Goal: Task Accomplishment & Management: Use online tool/utility

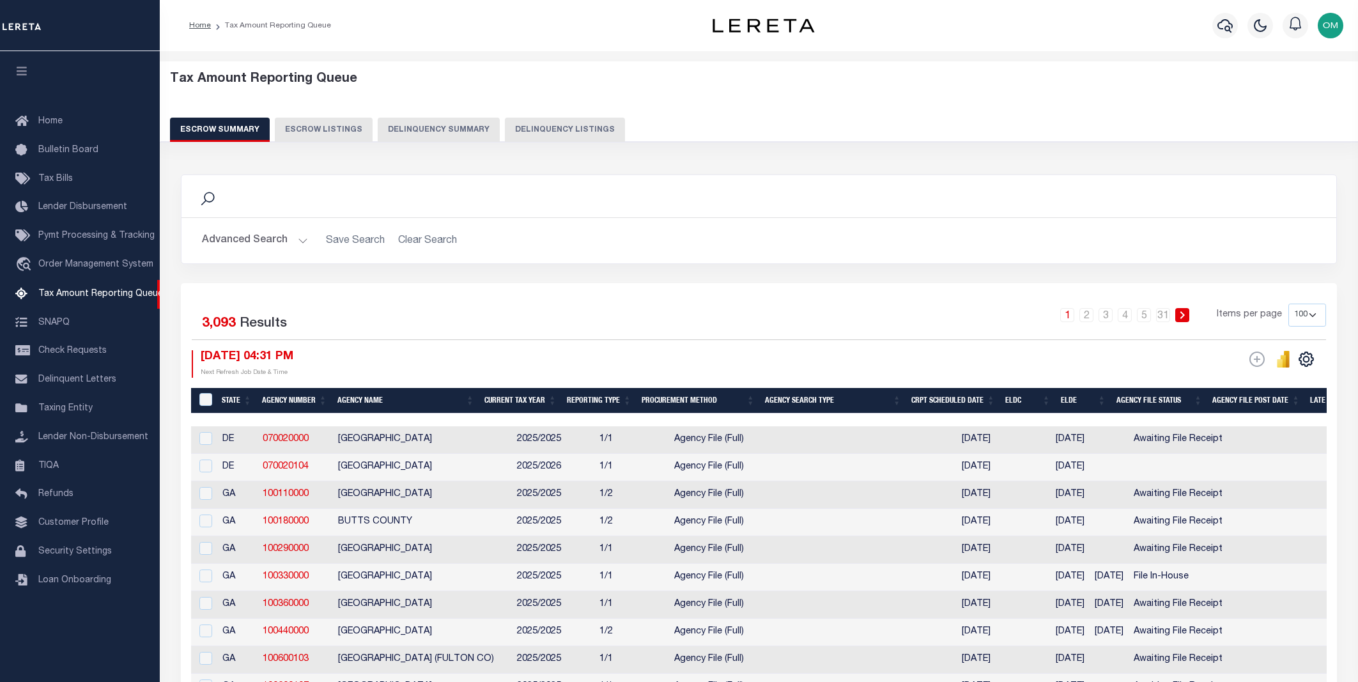
select select "100"
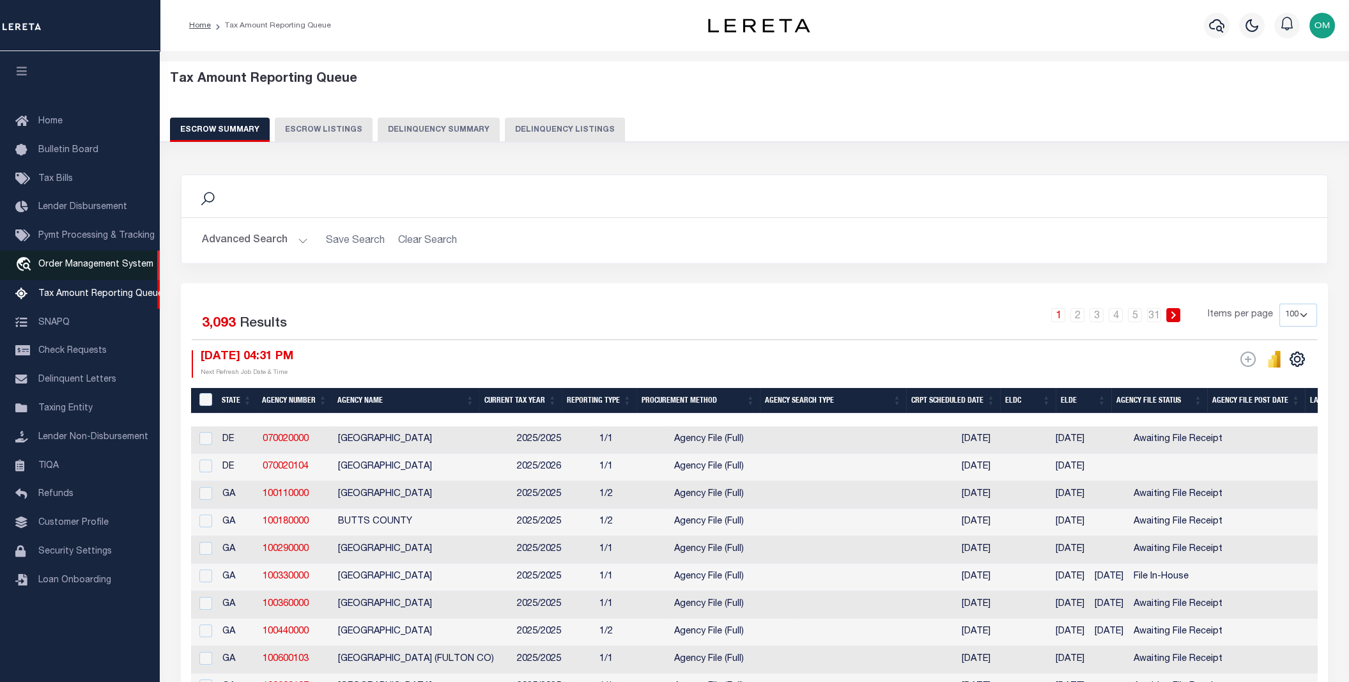
click at [103, 267] on span "Order Management System" at bounding box center [95, 264] width 115 height 9
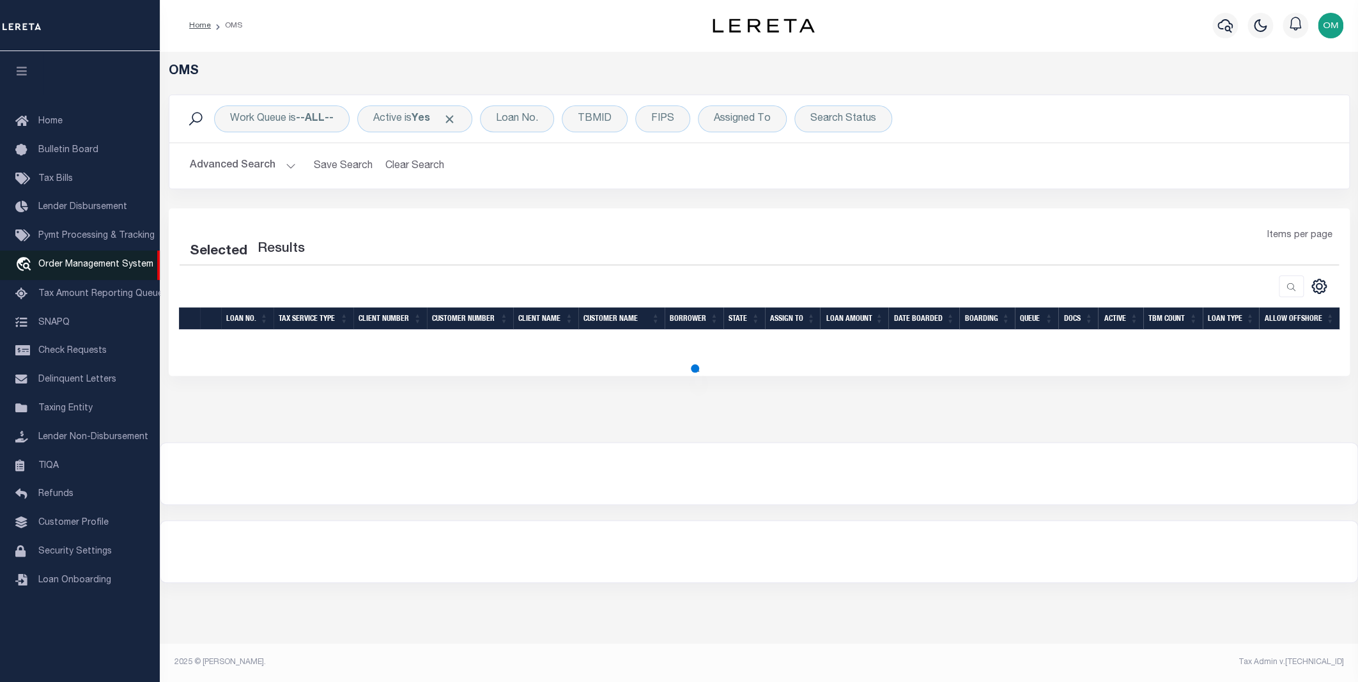
select select "200"
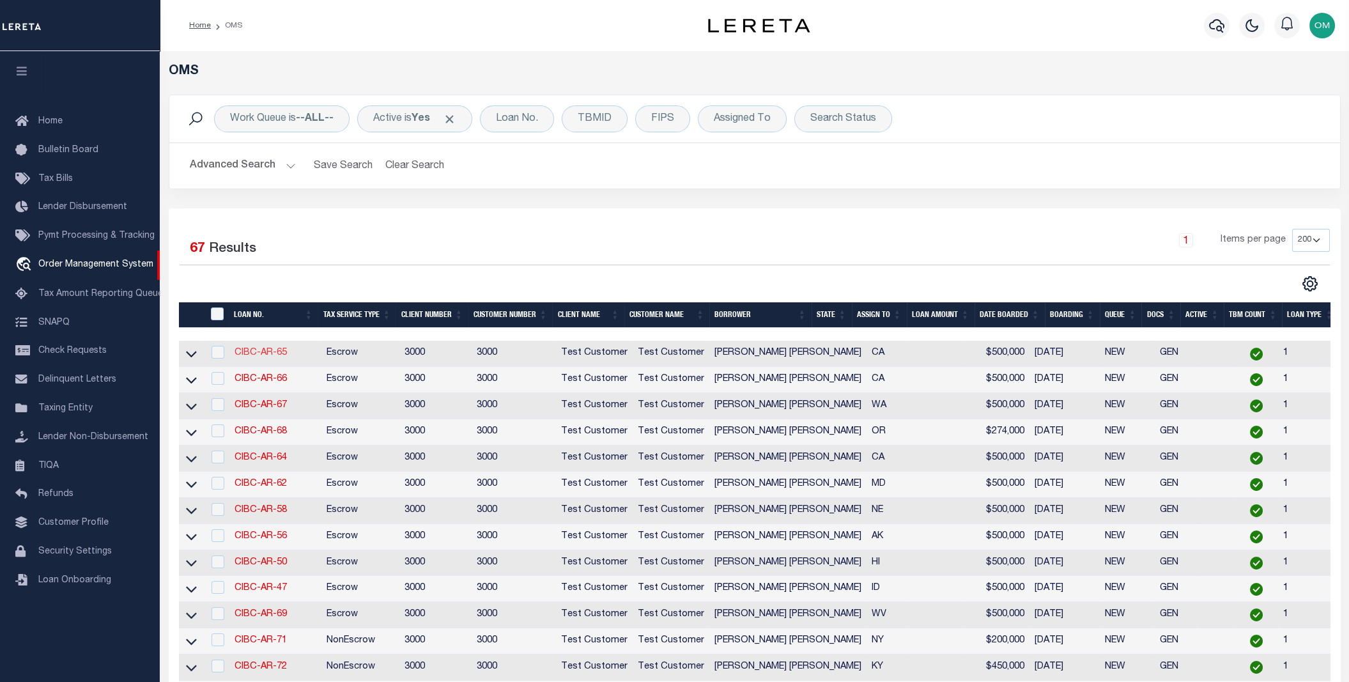
click at [280, 355] on link "CIBC-AR-65" at bounding box center [260, 352] width 52 height 9
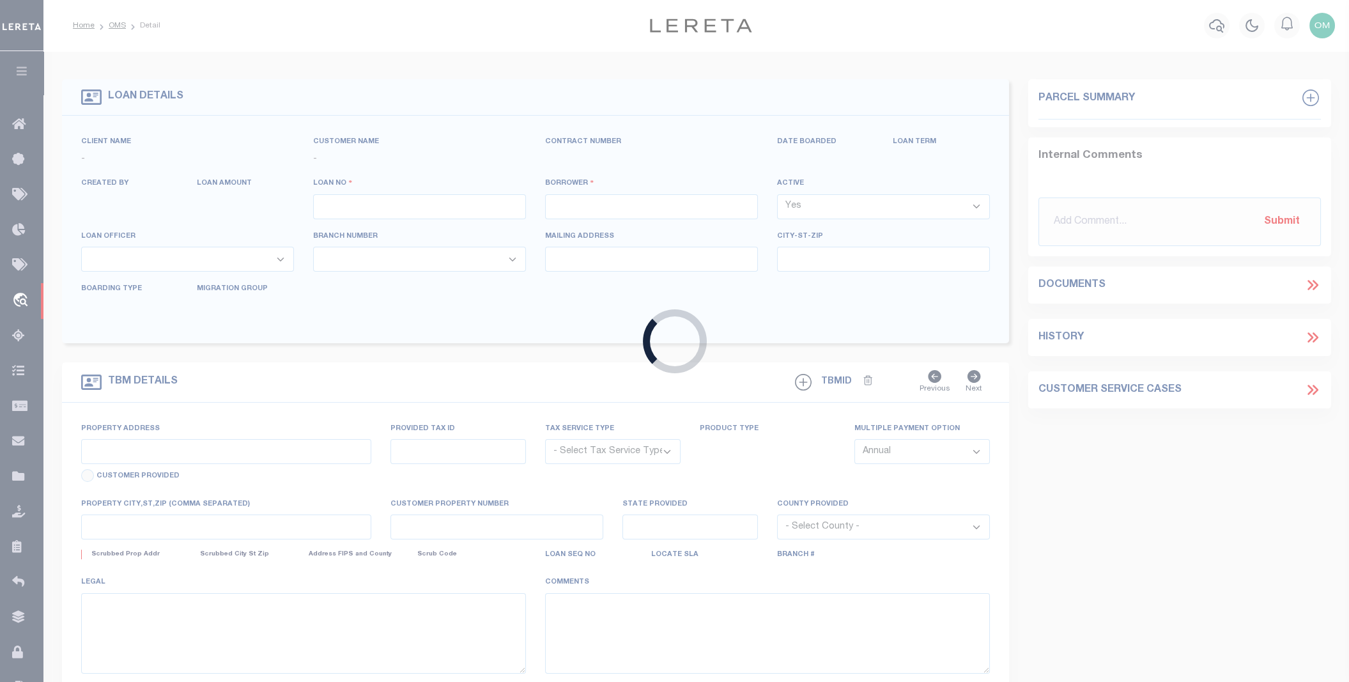
type input "CIBC-AR-65"
type input "Omar S Mohammed"
select select
type input "277 HEMPSTEAD RD"
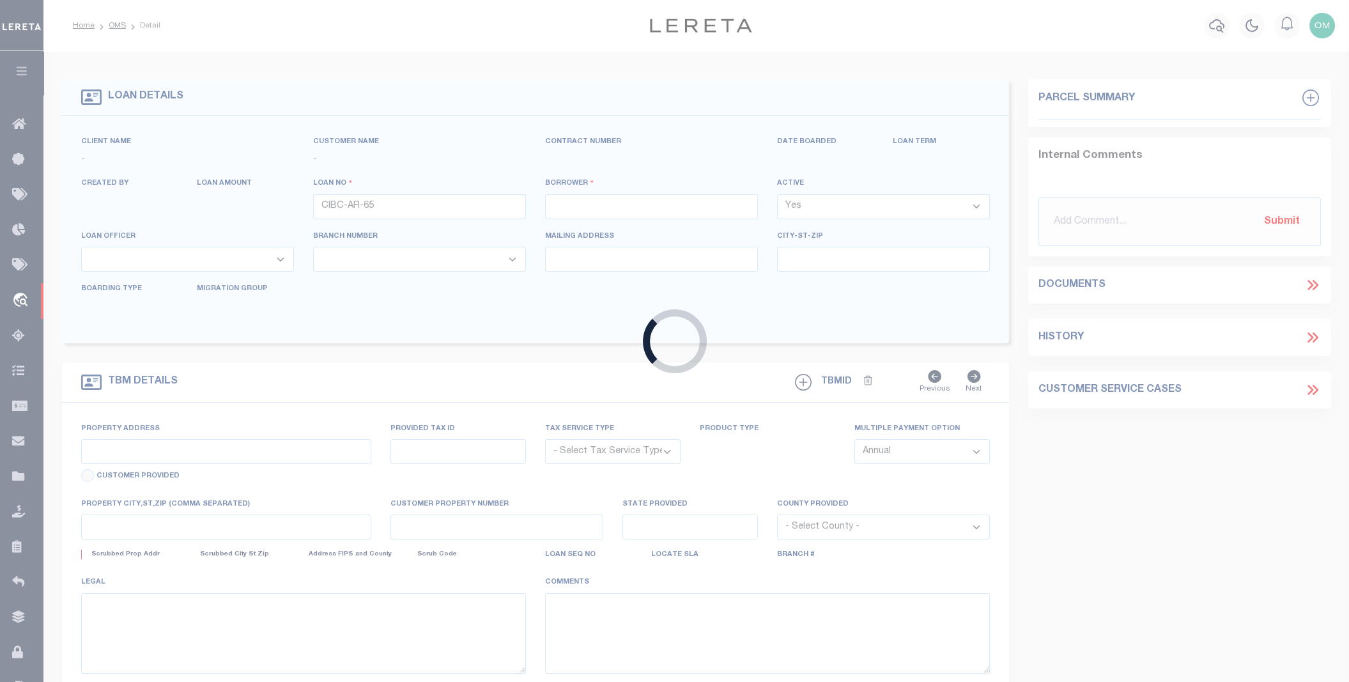
type input "SPRING VALLEY NY 10977-1823"
type input "06/02/2025"
select select "10"
select select "Escrow"
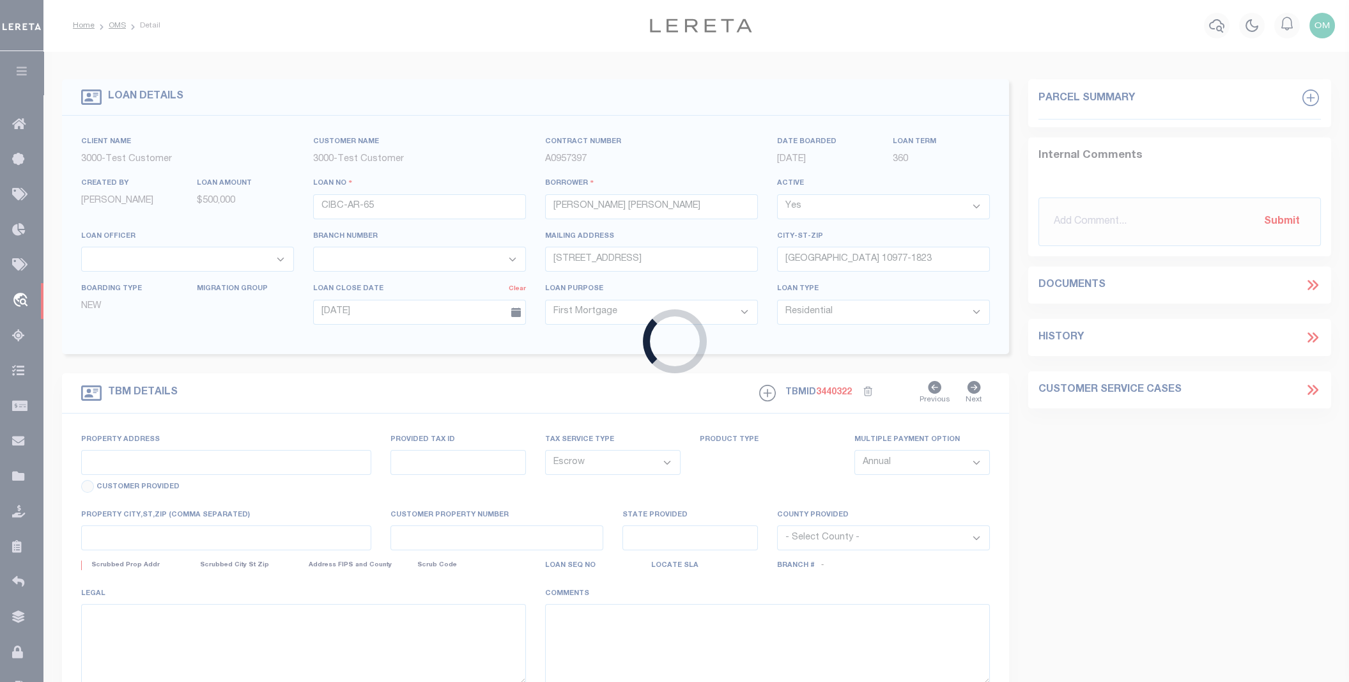
type input "6925 HASKELL AVE"
type input "1111"
select select
type input "VAN NUYS CA 91406-5074"
type input "11145"
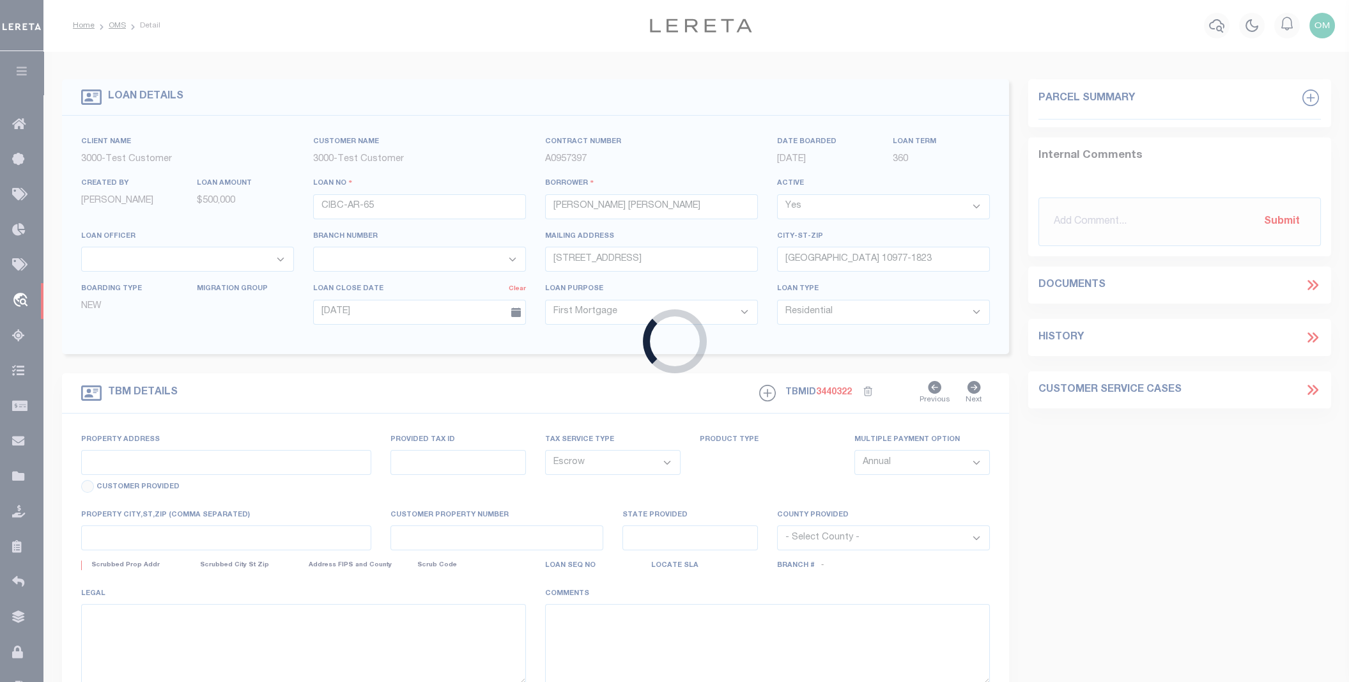
type input "CA"
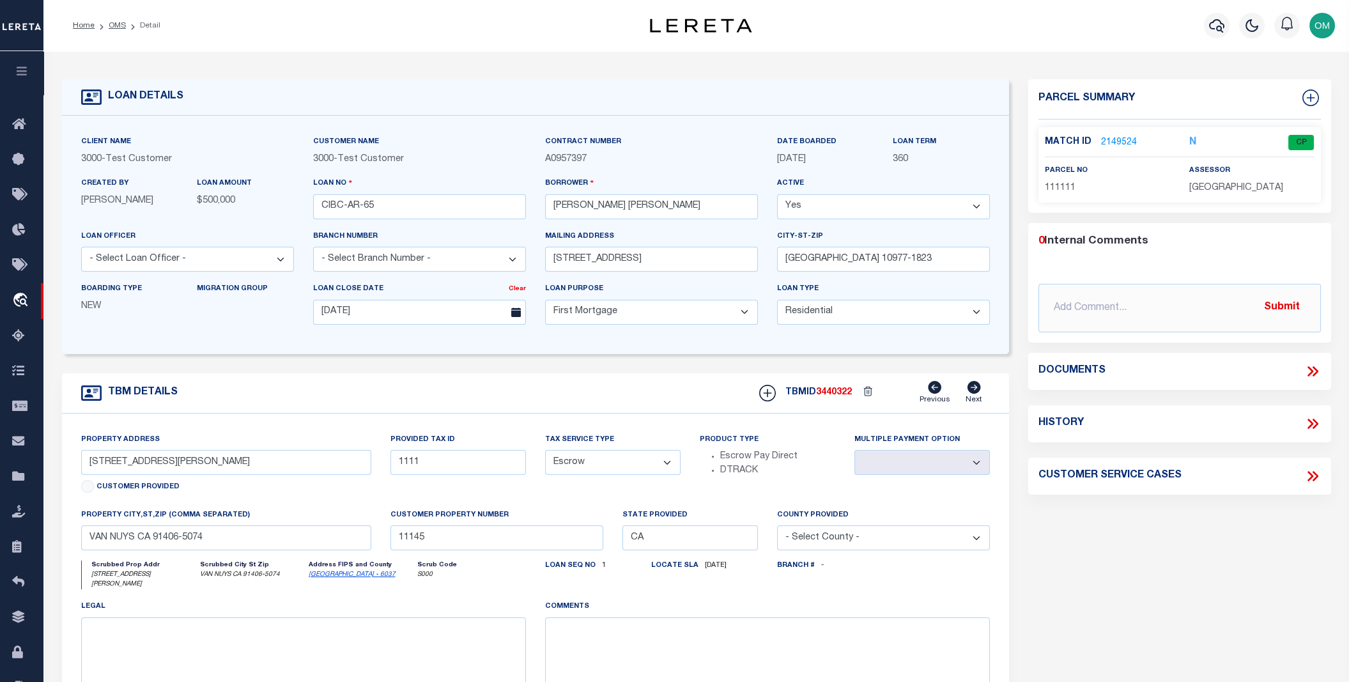
click at [1117, 141] on link "2149524" at bounding box center [1119, 142] width 36 height 13
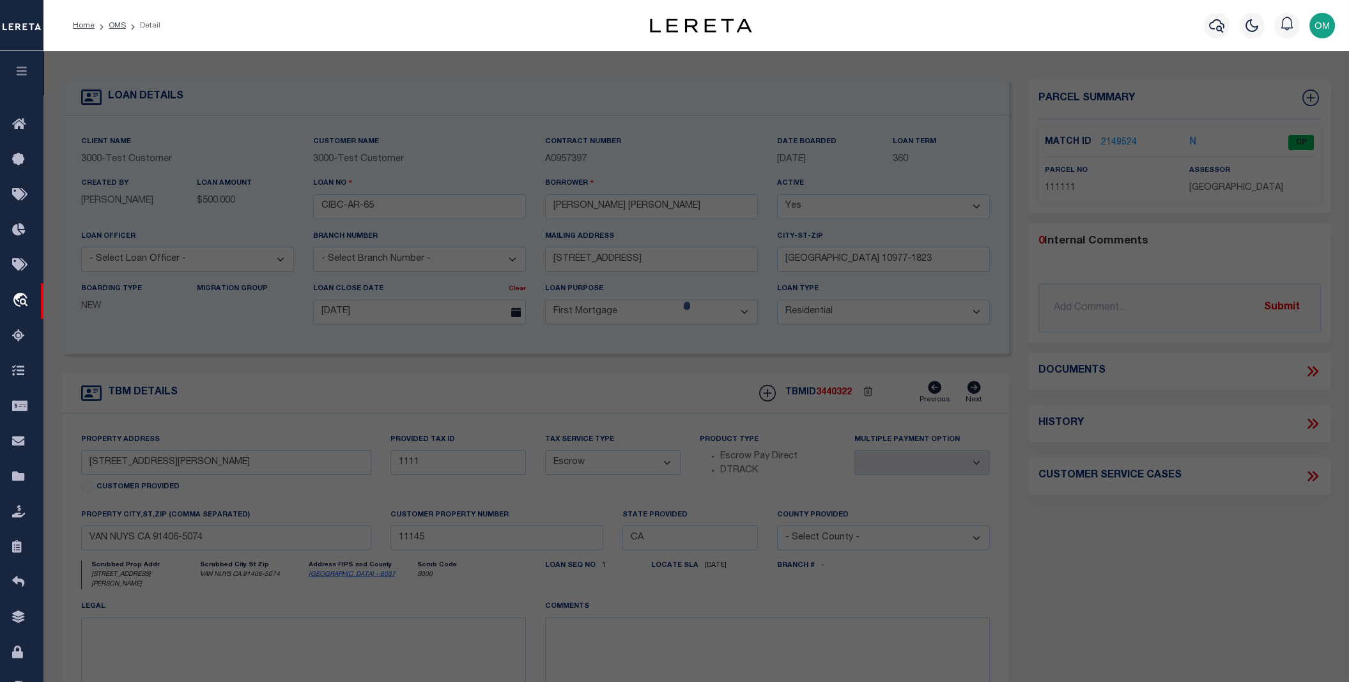
checkbox input "false"
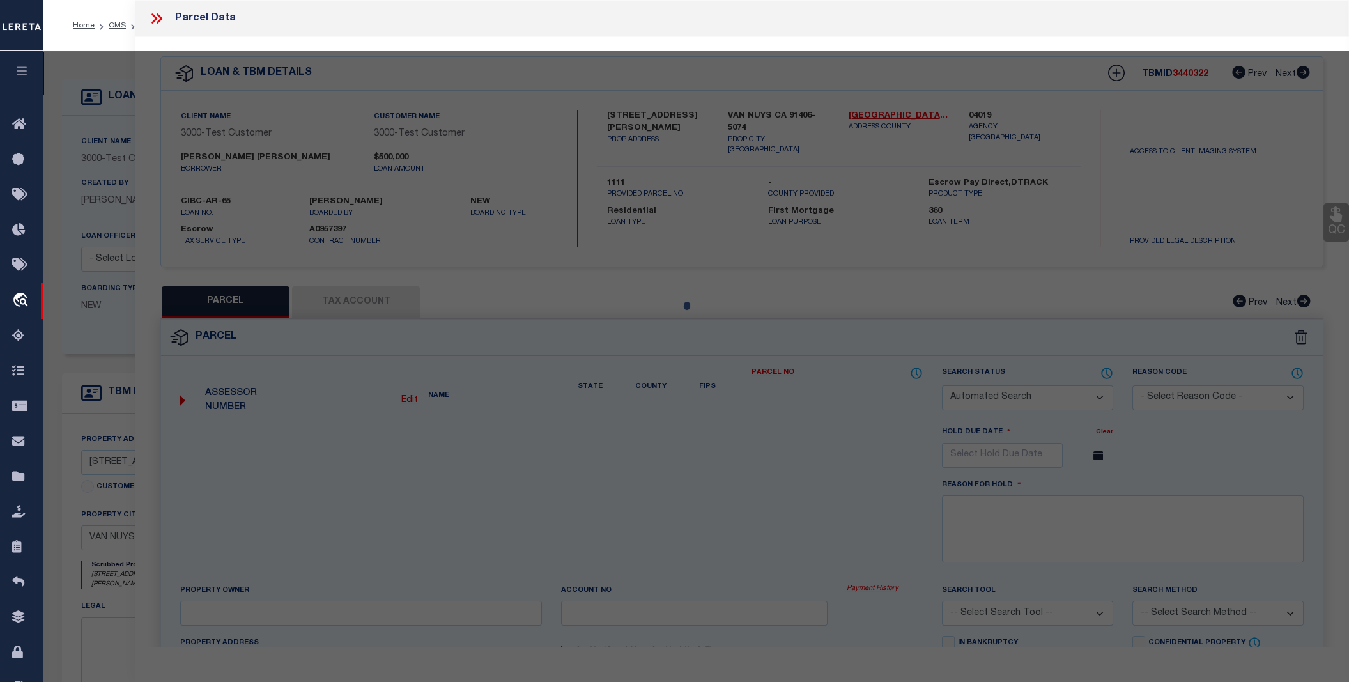
select select "CP"
select select "ACT"
select select "TPW"
select select
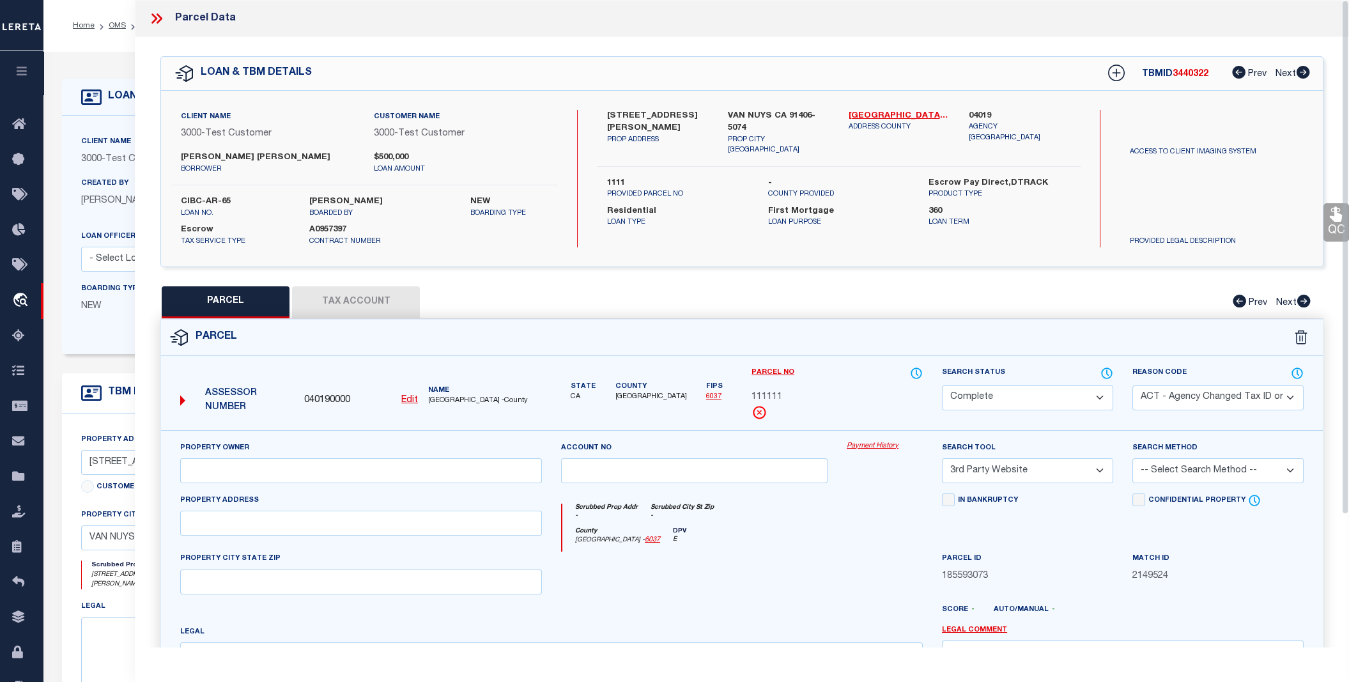
click at [869, 446] on link "Payment History" at bounding box center [884, 446] width 76 height 11
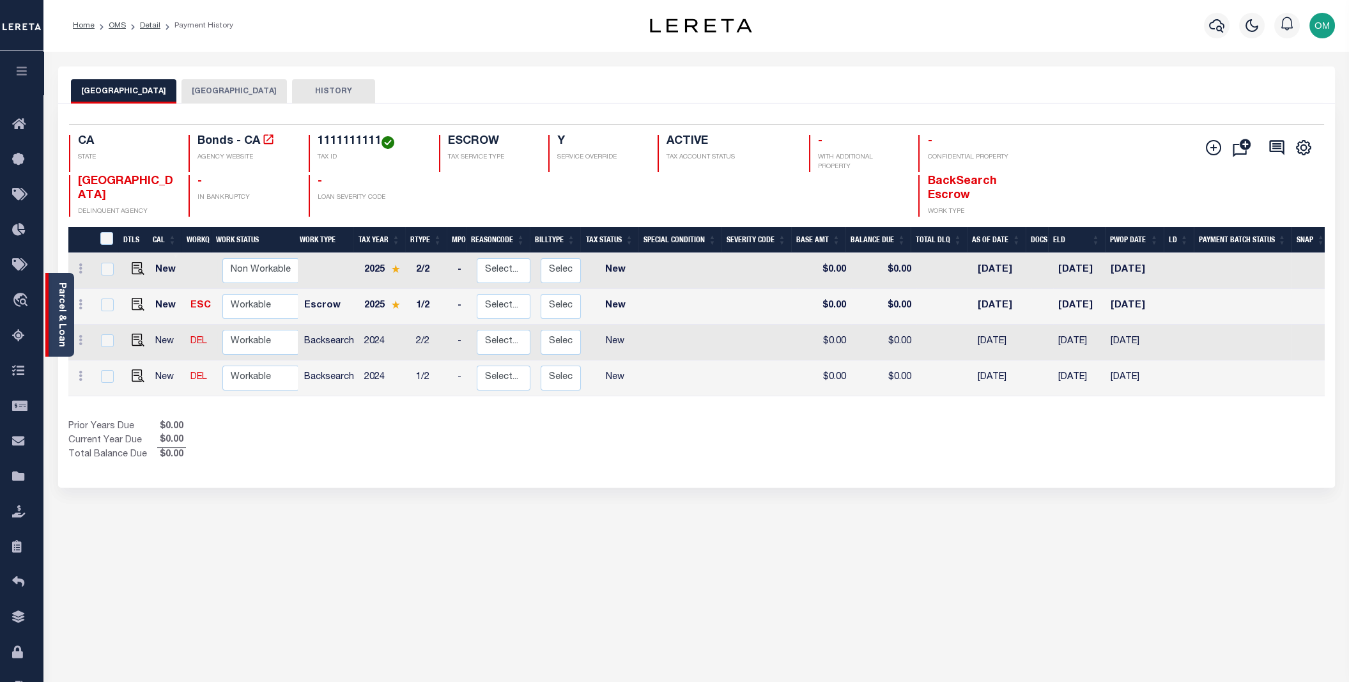
click at [57, 298] on link "Parcel & Loan" at bounding box center [61, 314] width 9 height 65
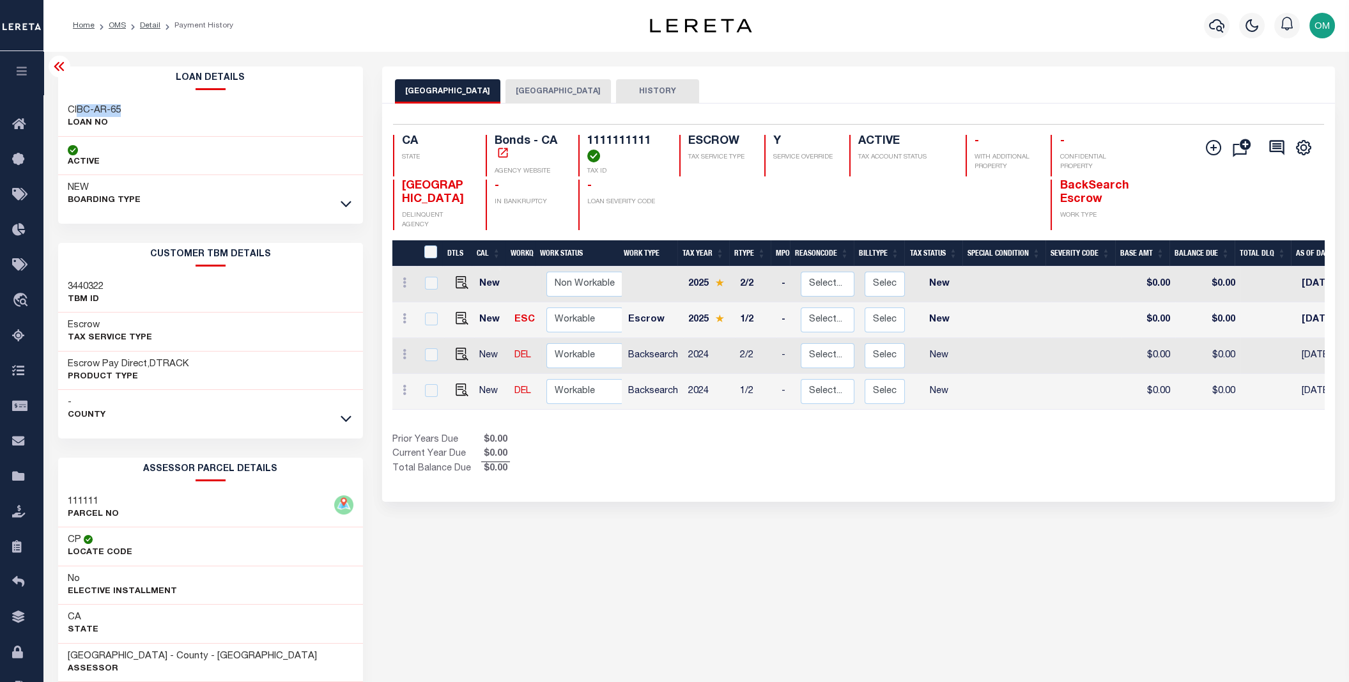
drag, startPoint x: 124, startPoint y: 109, endPoint x: 77, endPoint y: 115, distance: 47.1
click at [77, 115] on div "CIBC-AR-65 LOAN NO" at bounding box center [210, 117] width 305 height 39
click at [64, 111] on div "CIBC-AR-65 LOAN NO" at bounding box center [210, 117] width 305 height 39
drag, startPoint x: 67, startPoint y: 105, endPoint x: 148, endPoint y: 112, distance: 81.4
click at [148, 112] on div "CIBC-AR-65 LOAN NO" at bounding box center [210, 117] width 305 height 39
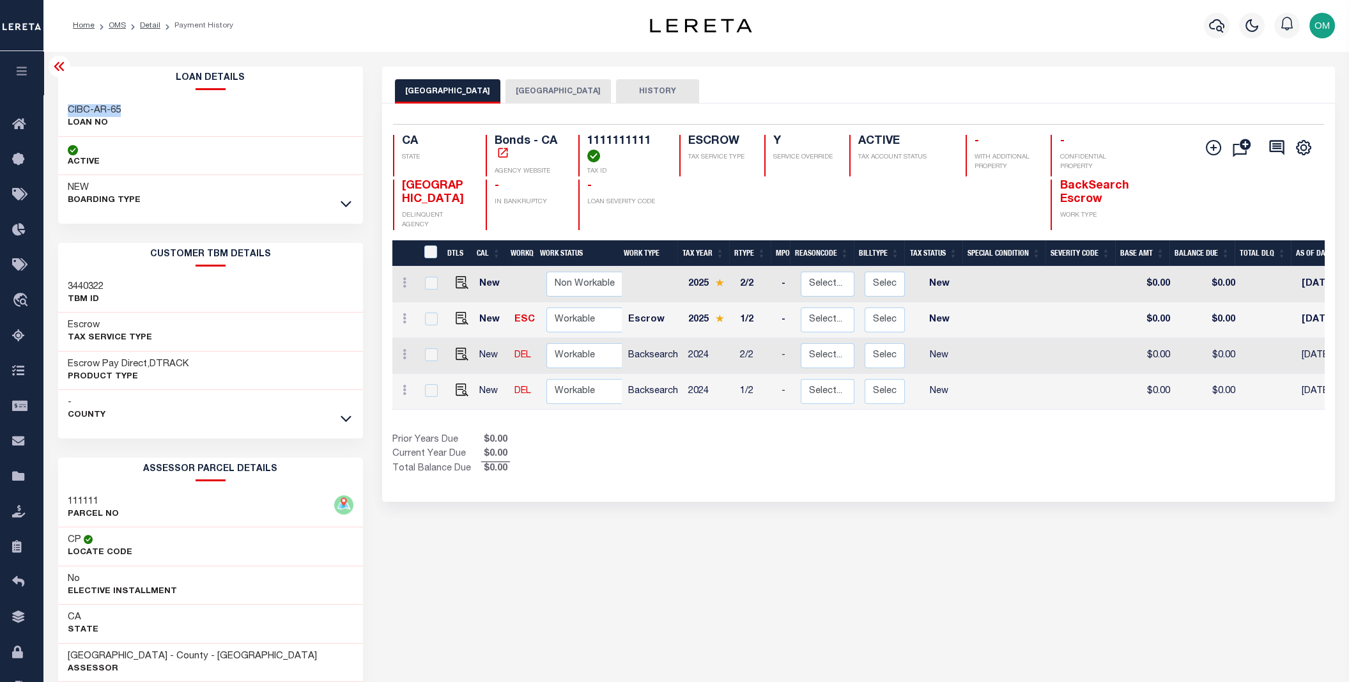
copy h3 "CIBC-AR-65"
drag, startPoint x: 656, startPoint y: 357, endPoint x: 677, endPoint y: 359, distance: 21.2
click at [676, 355] on td "Backsearch" at bounding box center [653, 356] width 60 height 36
checkbox input "true"
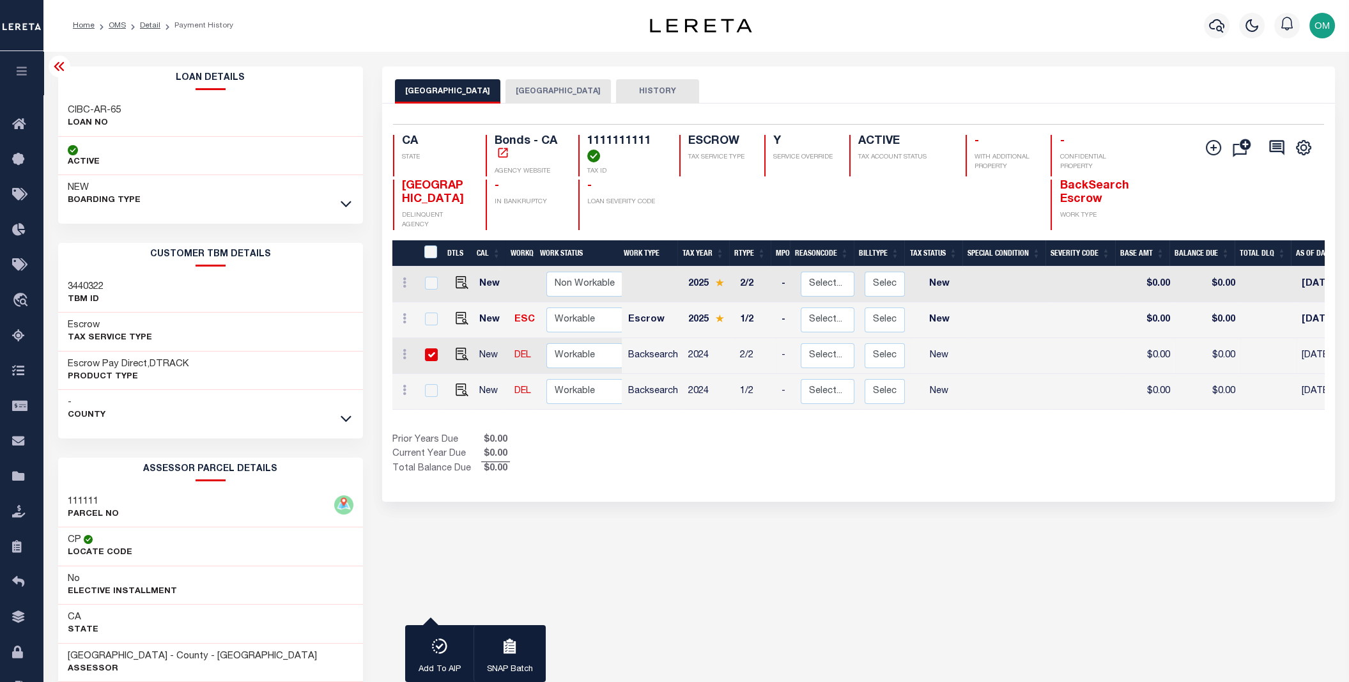
click at [705, 606] on div "LOS ANGELES CITY LOS ANGELES COUNTY HISTORY 1 4" at bounding box center [858, 426] width 972 height 721
click at [425, 360] on input "checkbox" at bounding box center [431, 354] width 13 height 13
checkbox input "false"
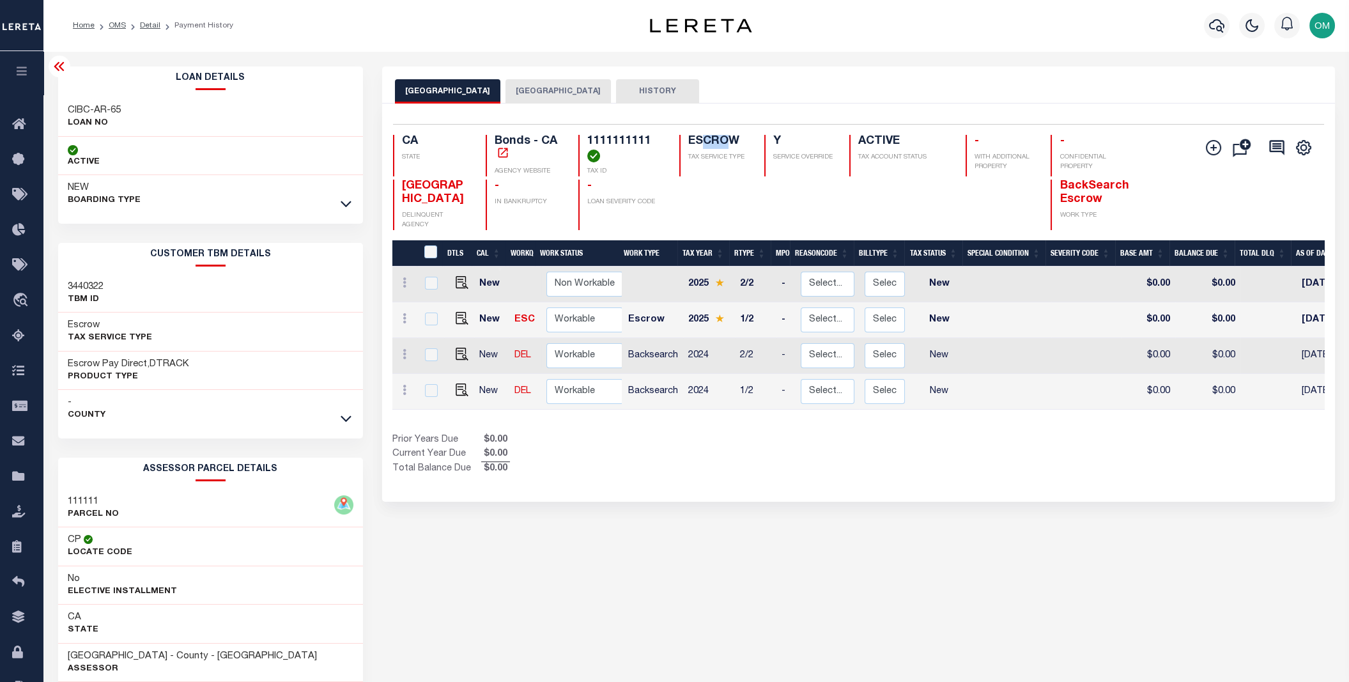
drag, startPoint x: 706, startPoint y: 132, endPoint x: 728, endPoint y: 132, distance: 21.7
click at [728, 132] on div "1 Selected 4 Results 1 Items per page 25 50 100 CA STATE Bonds - CA AGENCY WEBS…" at bounding box center [858, 177] width 951 height 106
drag, startPoint x: 1128, startPoint y: 206, endPoint x: 1029, endPoint y: 206, distance: 99.0
click at [1029, 206] on div "LOS ANGELES CITY DELINQUENT AGENCY - IN BANKRUPTCY - LOAN SEVERITY CODE BackSea…" at bounding box center [781, 205] width 776 height 51
click at [1108, 217] on p "WORK TYPE" at bounding box center [1093, 216] width 68 height 10
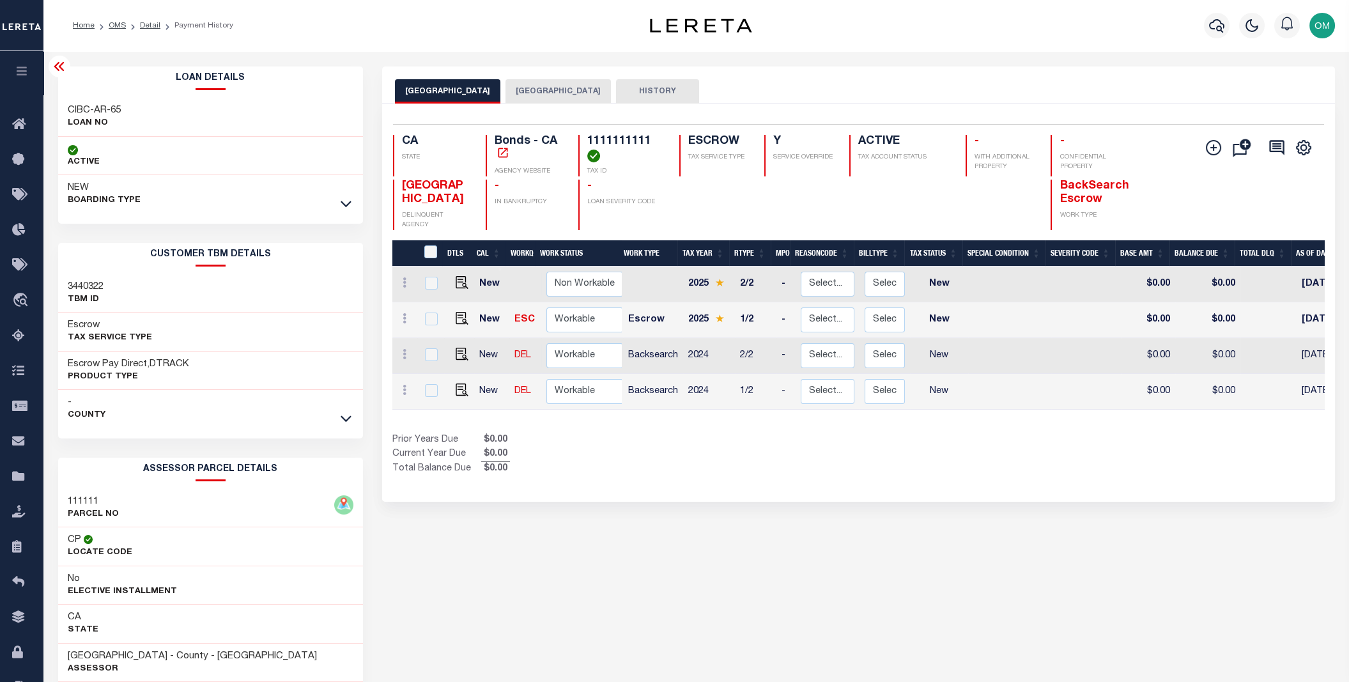
click at [523, 84] on button "[GEOGRAPHIC_DATA]" at bounding box center [557, 91] width 105 height 24
